Goal: Download file/media

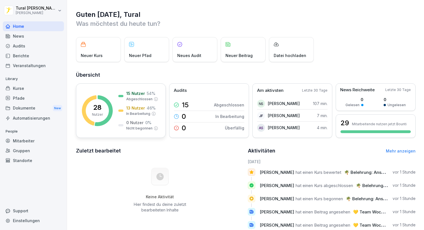
click at [115, 104] on div "28 Nutzer 15 Nutzer 54 % Abgeschlossen 13 Nutzer 46 % In Bearbeitung 0 Nutzer 0…" at bounding box center [121, 110] width 90 height 54
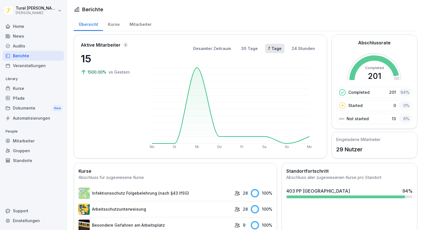
click at [140, 25] on div "Mitarbeiter" at bounding box center [141, 24] width 32 height 14
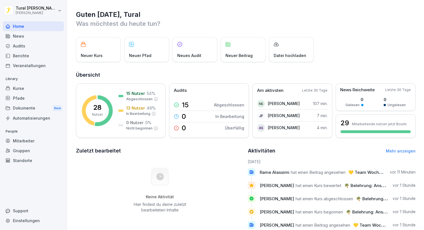
click at [28, 37] on div "News" at bounding box center [33, 36] width 61 height 10
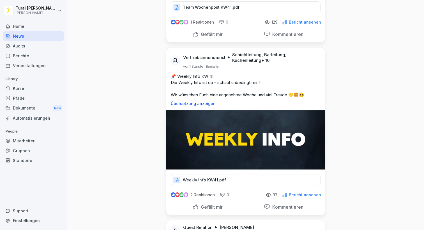
scroll to position [145, 0]
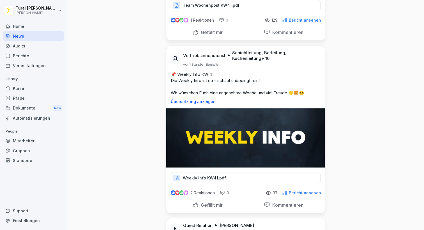
click at [202, 178] on p "Weekly Info KW41.pdf" at bounding box center [204, 178] width 43 height 6
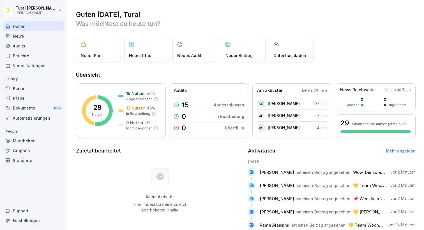
click at [18, 35] on div "News" at bounding box center [33, 36] width 61 height 10
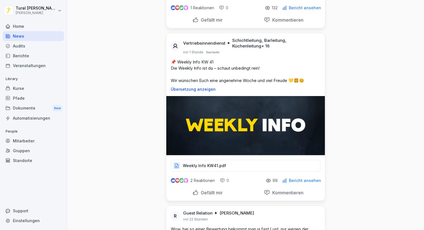
scroll to position [158, 0]
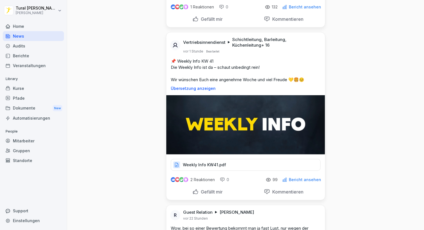
click at [231, 166] on div "Weekly Info KW41.pdf" at bounding box center [246, 165] width 150 height 12
